Goal: Contribute content: Contribute content

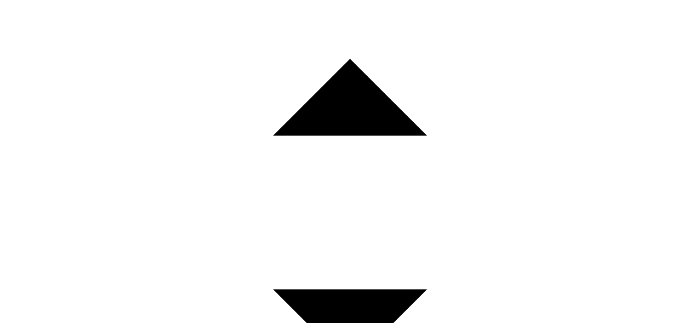
scroll to position [874, 0]
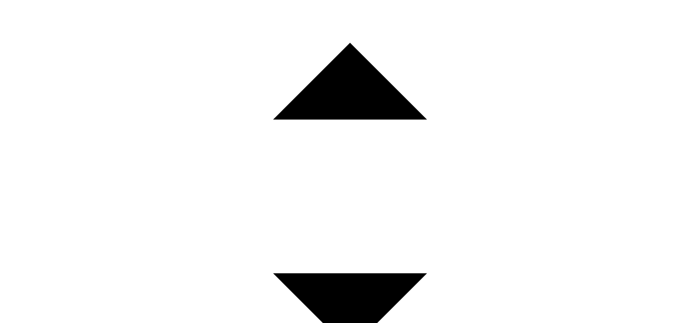
drag, startPoint x: 52, startPoint y: 227, endPoint x: 84, endPoint y: 221, distance: 33.1
drag, startPoint x: 94, startPoint y: 207, endPoint x: 56, endPoint y: 207, distance: 38.2
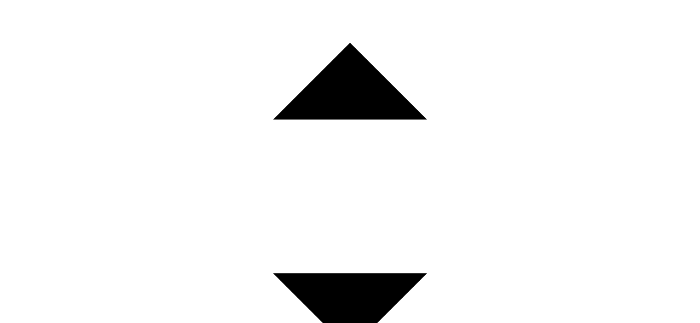
paste div
copy p "*"
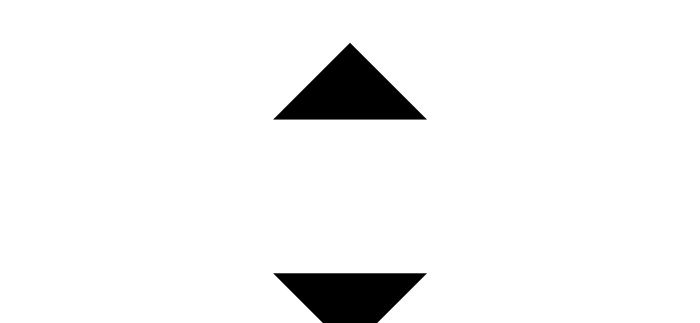
drag, startPoint x: 125, startPoint y: 247, endPoint x: 131, endPoint y: 242, distance: 7.5
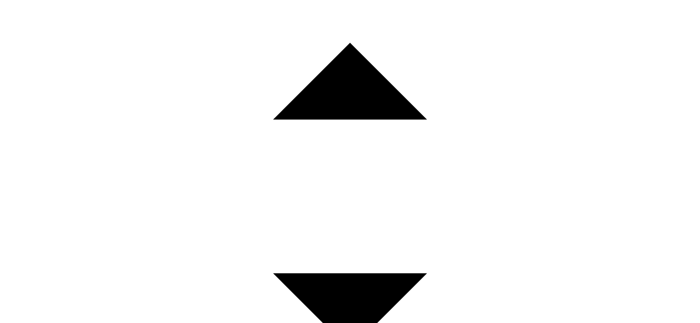
drag, startPoint x: 133, startPoint y: 238, endPoint x: 146, endPoint y: 273, distance: 37.4
drag, startPoint x: 119, startPoint y: 239, endPoint x: 36, endPoint y: 197, distance: 92.6
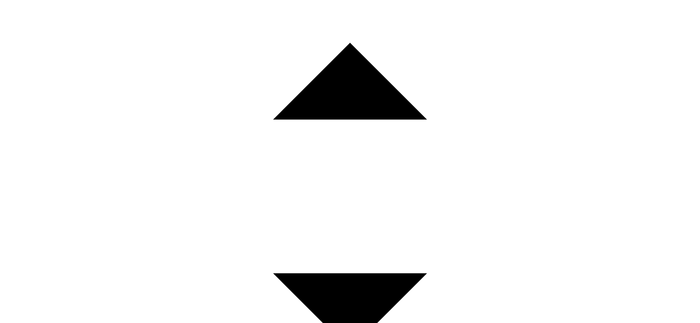
drag, startPoint x: 52, startPoint y: 198, endPoint x: 188, endPoint y: 202, distance: 136.3
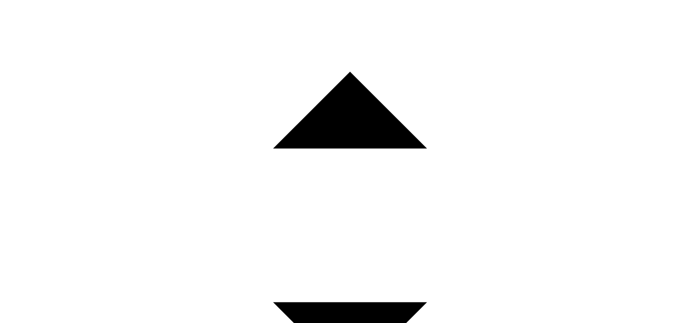
scroll to position [937, 0]
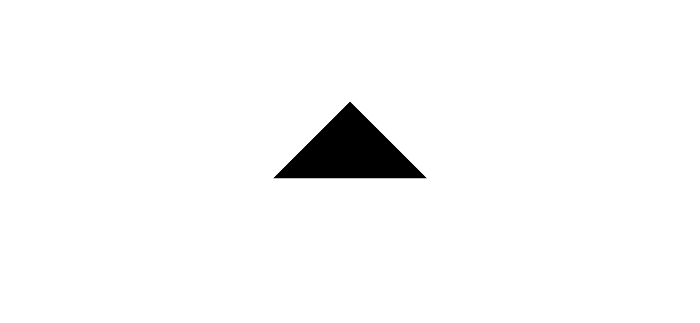
scroll to position [891, 0]
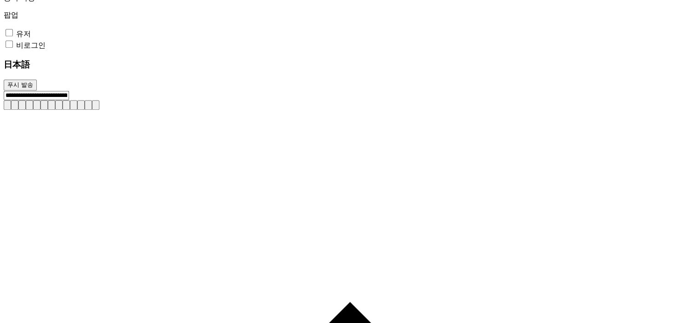
drag, startPoint x: 148, startPoint y: 120, endPoint x: 41, endPoint y: 113, distance: 107.0
paste div
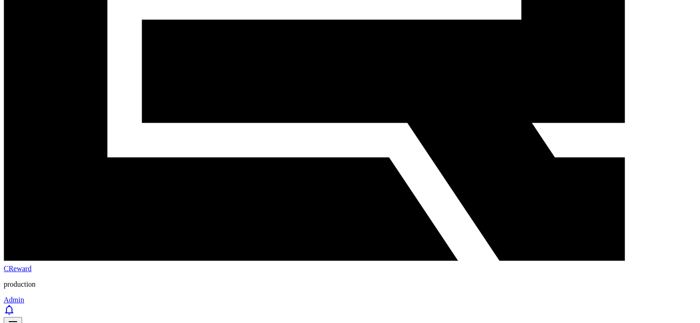
scroll to position [247, 0]
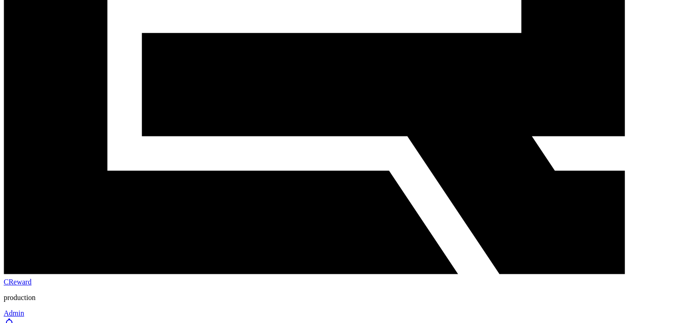
drag, startPoint x: 100, startPoint y: 126, endPoint x: 41, endPoint y: 122, distance: 59.5
paste div
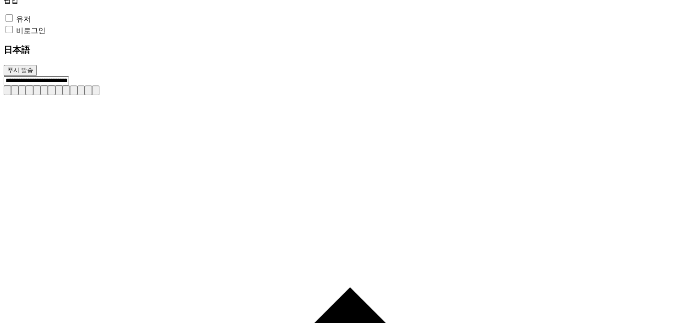
scroll to position [562, 0]
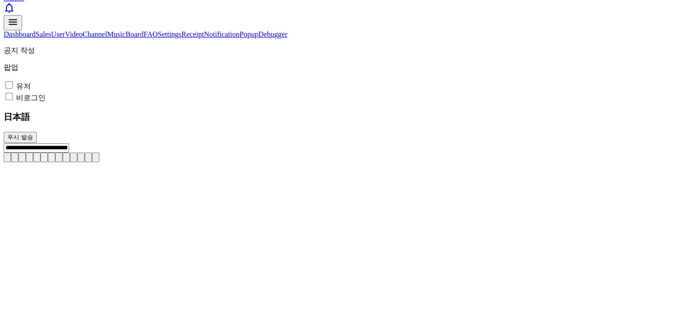
drag, startPoint x: 133, startPoint y: 175, endPoint x: 39, endPoint y: 176, distance: 93.9
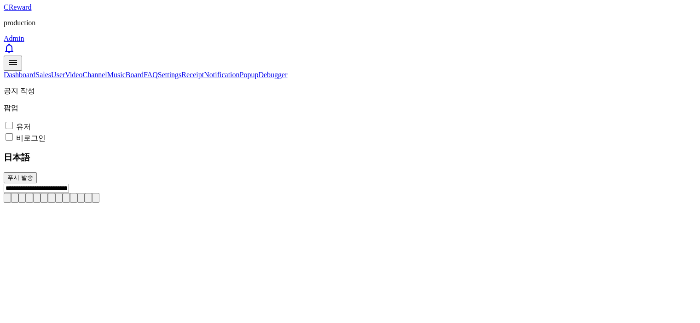
scroll to position [470, 0]
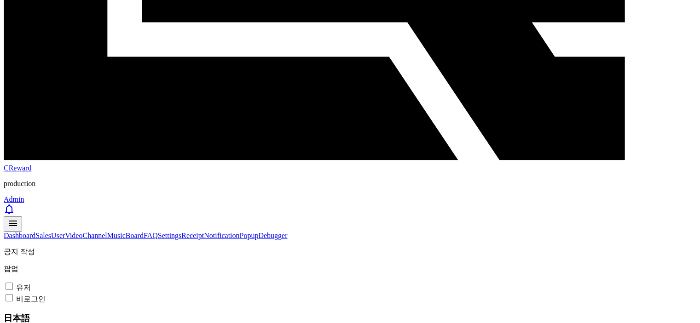
scroll to position [240, 0]
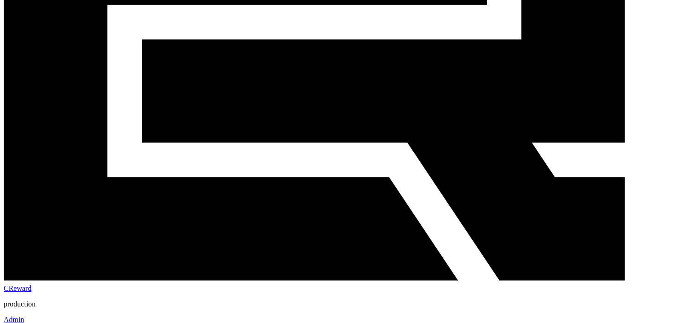
drag, startPoint x: 173, startPoint y: 114, endPoint x: 41, endPoint y: 121, distance: 132.2
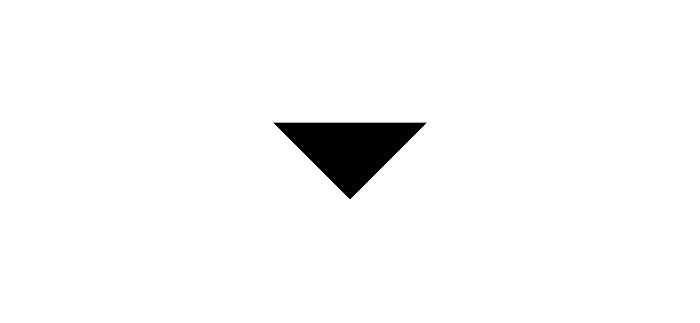
scroll to position [1068, 0]
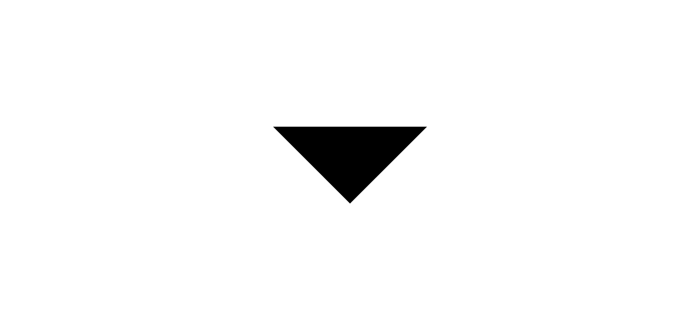
scroll to position [1068, 0]
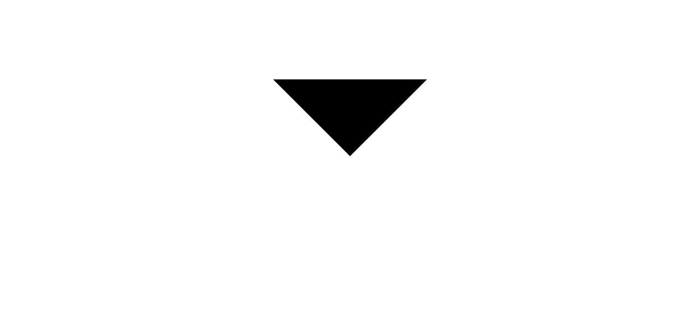
drag, startPoint x: 119, startPoint y: 102, endPoint x: 41, endPoint y: 68, distance: 85.3
